Goal: Task Accomplishment & Management: Manage account settings

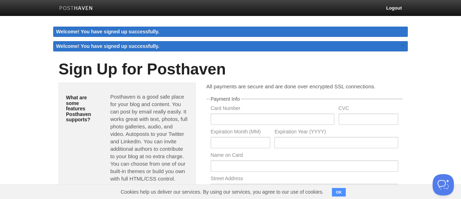
click at [415, 61] on body "Logout Welcome! You have signed up successfully. Welcome! You have signed up su…" at bounding box center [230, 183] width 461 height 366
click at [424, 36] on body "Logout Welcome! You have signed up successfully. Welcome! You have signed up su…" at bounding box center [230, 183] width 461 height 366
click at [398, 58] on div "Sign Up for Posthaven" at bounding box center [230, 69] width 355 height 27
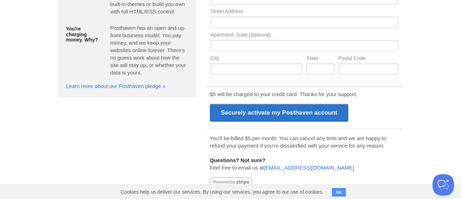
scroll to position [142, 0]
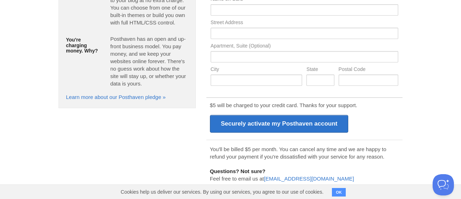
click at [341, 191] on button "OK" at bounding box center [339, 192] width 14 height 9
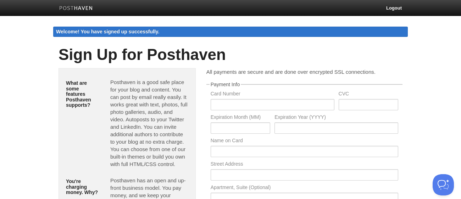
scroll to position [0, 0]
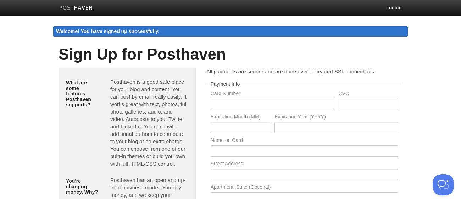
click at [73, 8] on img at bounding box center [76, 8] width 34 height 5
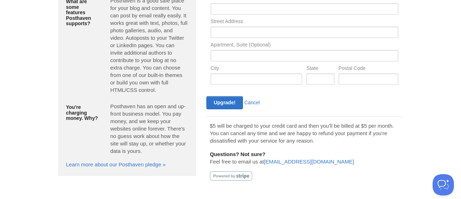
scroll to position [128, 0]
click at [248, 97] on div "Upgrade! Cancel" at bounding box center [254, 102] width 100 height 13
click at [252, 100] on link "Cancel" at bounding box center [253, 102] width 16 height 6
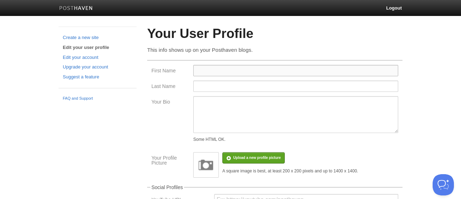
click at [205, 69] on input "First Name" at bounding box center [295, 70] width 205 height 11
type input "Sophie"
click at [263, 83] on input "Last Name" at bounding box center [295, 86] width 205 height 11
type input ":3"
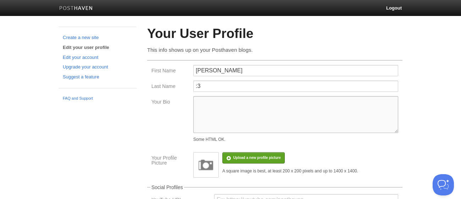
click at [354, 117] on textarea "Your Bio" at bounding box center [295, 114] width 205 height 37
paste textarea "【﻿Ｈｅｙ！　Ｗａｓｓｕｐ？ Ｉ＇ｍ　Ｓｏｐｈｉｅ Ｉ＇ｍ　１３　（ｍｉｎｏｒ，　ｉｆ　Ｉ　ｓａｙ　ｓｏ　ｍｙｓｅｌｆ）　ａｎｄ　Ｎｏｎ－Ｂｉｎａｒｙ／Ｂｉ …"
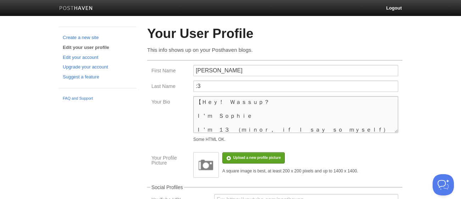
type textarea "【﻿Ｈｅｙ！　Ｗａｓｓｕｐ？ Ｉ＇ｍ　Ｓｏｐｈｉｅ Ｉ＇ｍ　１３　（ｍｉｎｏｒ，　ｉｆ　Ｉ　ｓａｙ　ｓｏ　ｍｙｓｅｌｆ）　ａｎｄ　Ｎｏｎ－Ｂｉｎａｒｙ／Ｂｉ …"
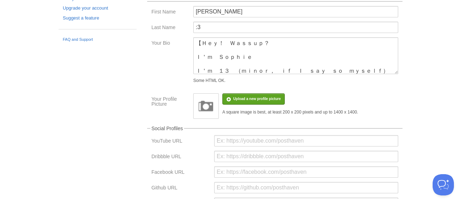
scroll to position [59, 0]
click at [161, 76] on div "Your Bio 【﻿Ｈｅｙ！　Ｗａｓｓｕｐ？ Ｉ＇ｍ　Ｓｏｐｈｉｅ Ｉ＇ｍ　１３　（ｍｉｎｏｒ，　ｉｆ　Ｉ　ｓａｙ　ｓｏ　ｍｙｓｅｌｆ）　ａｎｄ　Ｎｏｎ－Ｂ…" at bounding box center [274, 62] width 251 height 49
click at [232, 99] on input "file" at bounding box center [43, 103] width 537 height 36
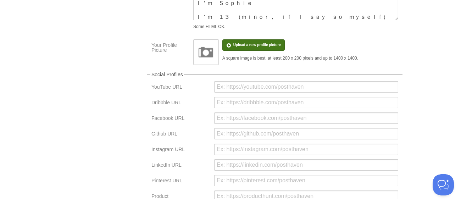
scroll to position [113, 0]
click at [125, 89] on div "Create a new site Edit your user profile Edit your account Upgrade your account…" at bounding box center [230, 112] width 355 height 396
click at [223, 49] on input "file" at bounding box center [43, 49] width 537 height 36
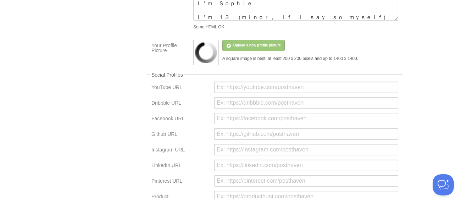
click at [117, 69] on div "Create a new site Edit your user profile Edit your account Upgrade your account…" at bounding box center [230, 112] width 355 height 396
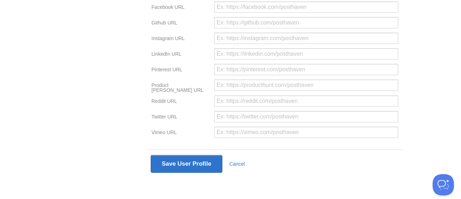
scroll to position [223, 0]
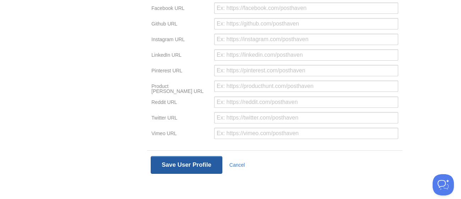
click at [163, 166] on button "Save User Profile" at bounding box center [187, 165] width 72 height 18
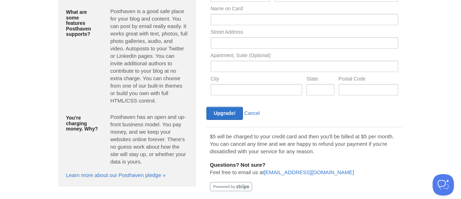
scroll to position [143, 0]
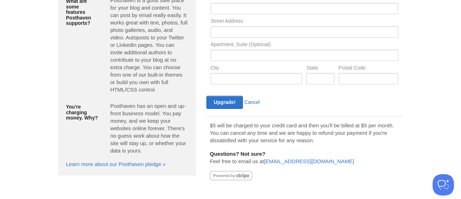
click at [250, 101] on link "Cancel" at bounding box center [253, 102] width 16 height 6
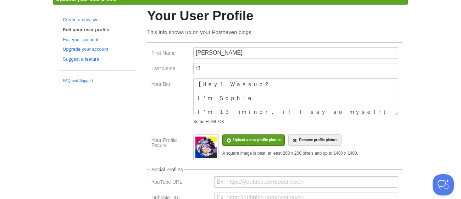
scroll to position [32, 0]
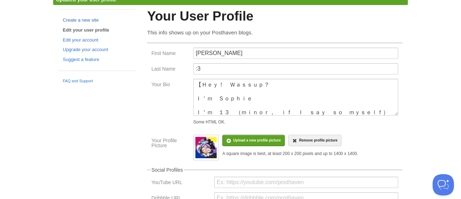
click at [71, 22] on link "Create a new site" at bounding box center [98, 20] width 70 height 7
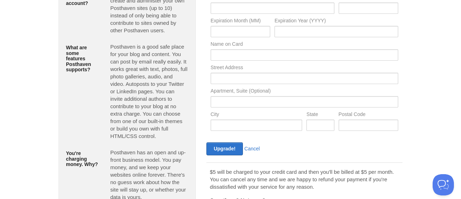
scroll to position [128, 0]
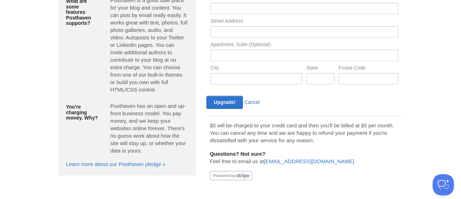
click at [254, 101] on link "Cancel" at bounding box center [253, 102] width 16 height 6
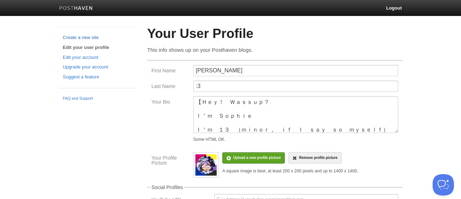
click at [66, 39] on link "Create a new site" at bounding box center [98, 37] width 70 height 7
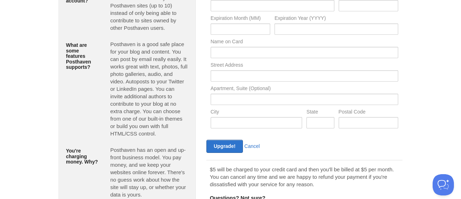
scroll to position [128, 0]
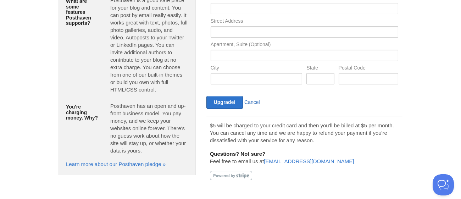
click at [250, 99] on link "Cancel" at bounding box center [253, 102] width 16 height 6
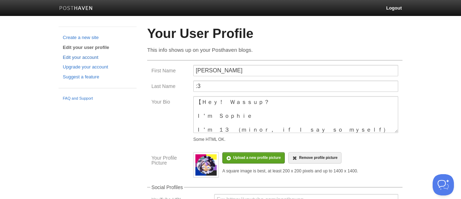
click at [72, 59] on link "Edit your account" at bounding box center [98, 57] width 70 height 7
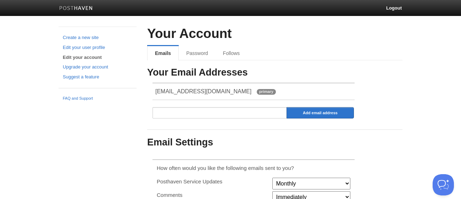
click at [71, 55] on link "Edit your account" at bounding box center [98, 57] width 70 height 7
click at [71, 46] on link "Edit your user profile" at bounding box center [98, 47] width 70 height 7
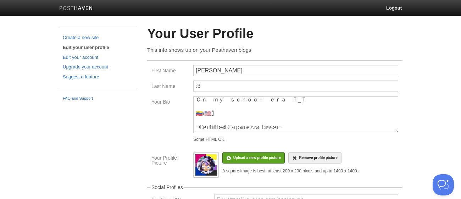
click at [71, 59] on link "Edit your account" at bounding box center [98, 57] width 70 height 7
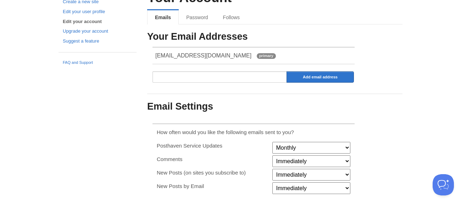
scroll to position [35, 0]
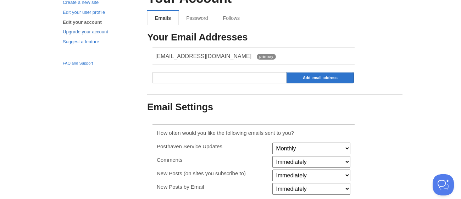
click at [70, 30] on link "Upgrade your account" at bounding box center [98, 31] width 70 height 7
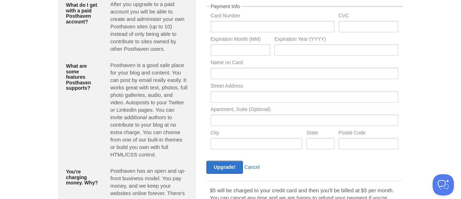
scroll to position [128, 0]
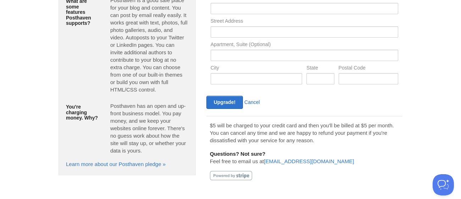
click at [253, 104] on link "Cancel" at bounding box center [253, 102] width 16 height 6
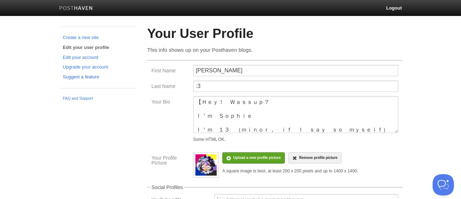
click at [70, 78] on link "Suggest a feature" at bounding box center [98, 76] width 70 height 7
